Goal: Transaction & Acquisition: Purchase product/service

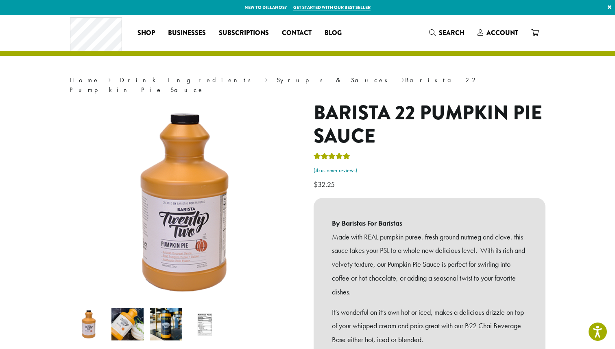
click at [335, 166] on link "( 4 customer reviews)" at bounding box center [430, 170] width 232 height 8
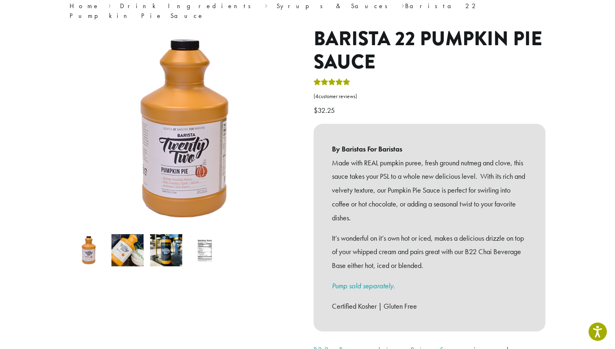
scroll to position [77, 0]
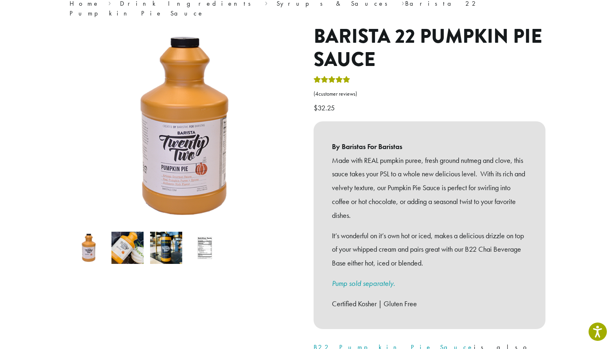
click at [202, 237] on img at bounding box center [205, 248] width 32 height 32
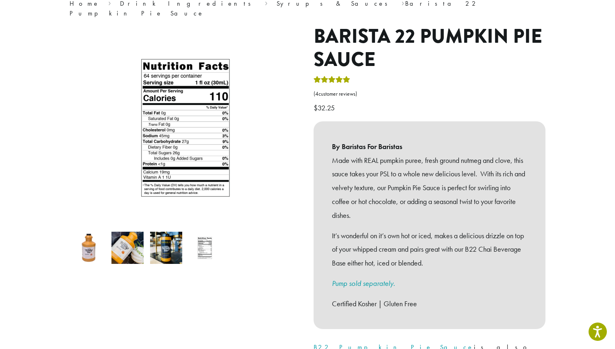
click at [166, 240] on img at bounding box center [166, 248] width 32 height 32
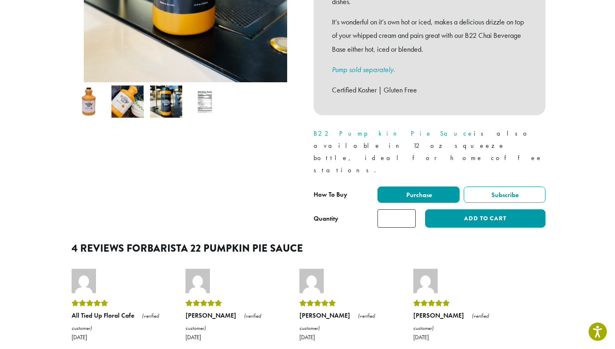
scroll to position [282, 0]
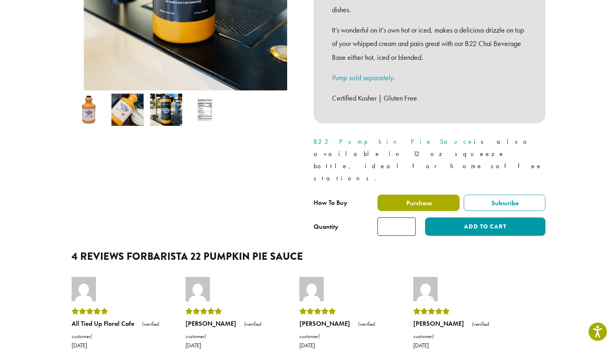
click at [435, 195] on label "Purchase" at bounding box center [419, 203] width 82 height 16
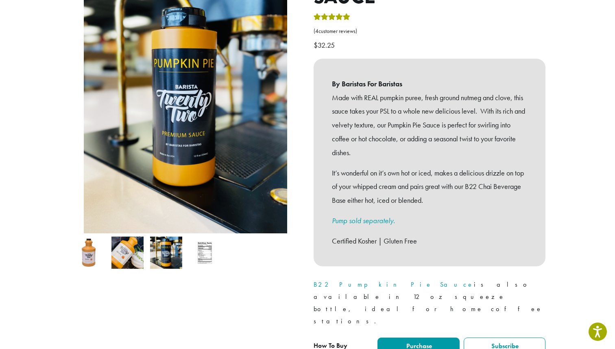
scroll to position [168, 0]
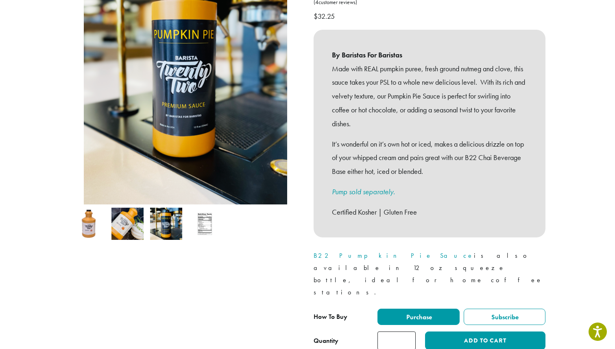
click at [83, 219] on img at bounding box center [89, 224] width 32 height 32
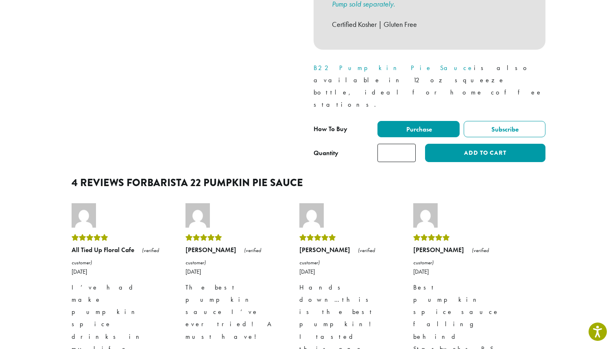
scroll to position [278, 0]
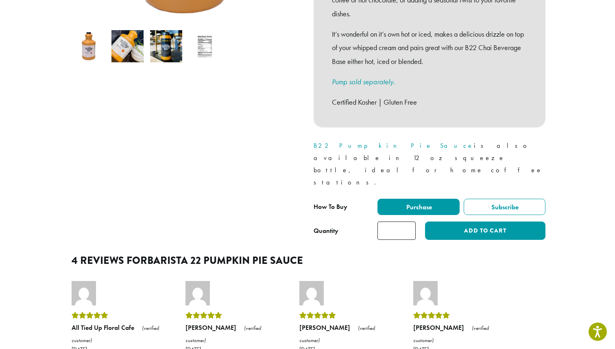
click at [337, 141] on link "B22 Pumpkin Pie Sauce" at bounding box center [394, 145] width 160 height 9
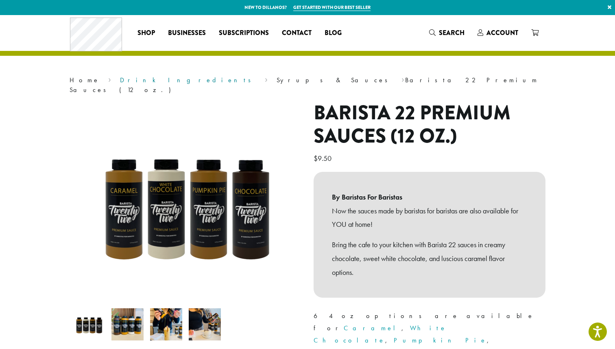
click at [120, 79] on link "Drink Ingredients" at bounding box center [188, 80] width 136 height 9
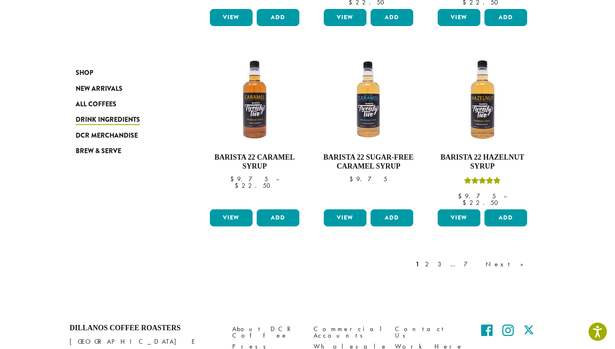
scroll to position [649, 0]
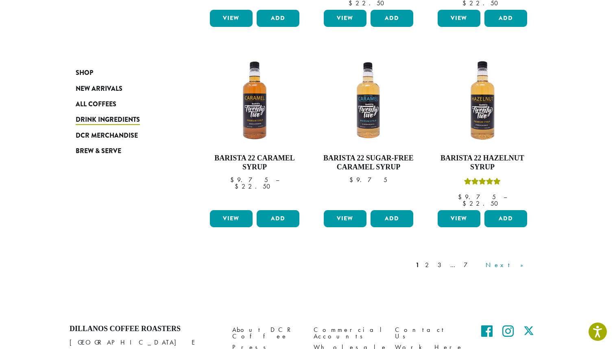
click at [522, 260] on link "Next »" at bounding box center [507, 265] width 47 height 10
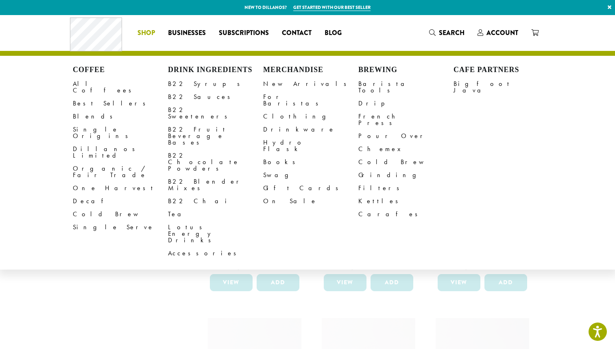
click at [143, 31] on span "Shop" at bounding box center [147, 33] width 18 height 10
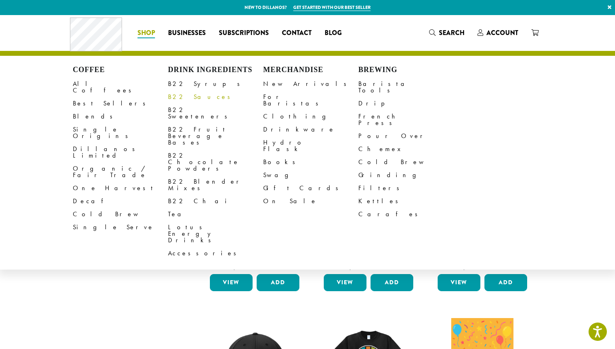
click at [185, 96] on link "B22 Sauces" at bounding box center [215, 96] width 95 height 13
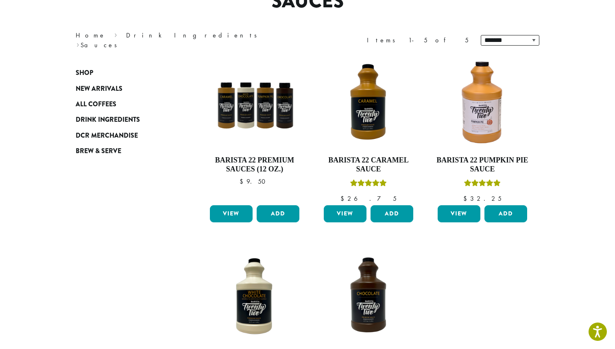
scroll to position [87, 0]
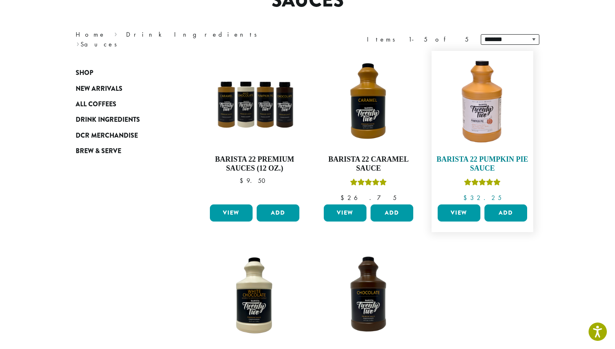
click at [485, 111] on img at bounding box center [483, 102] width 94 height 94
